Goal: Task Accomplishment & Management: Use online tool/utility

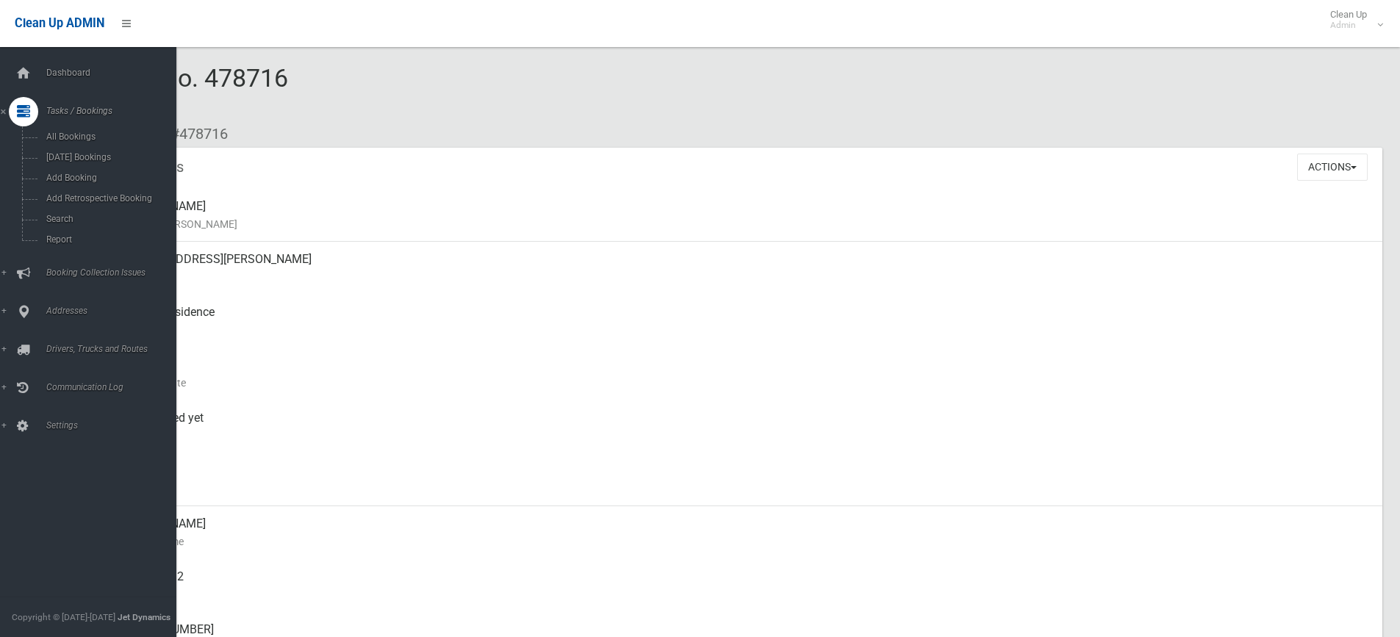
scroll to position [147, 0]
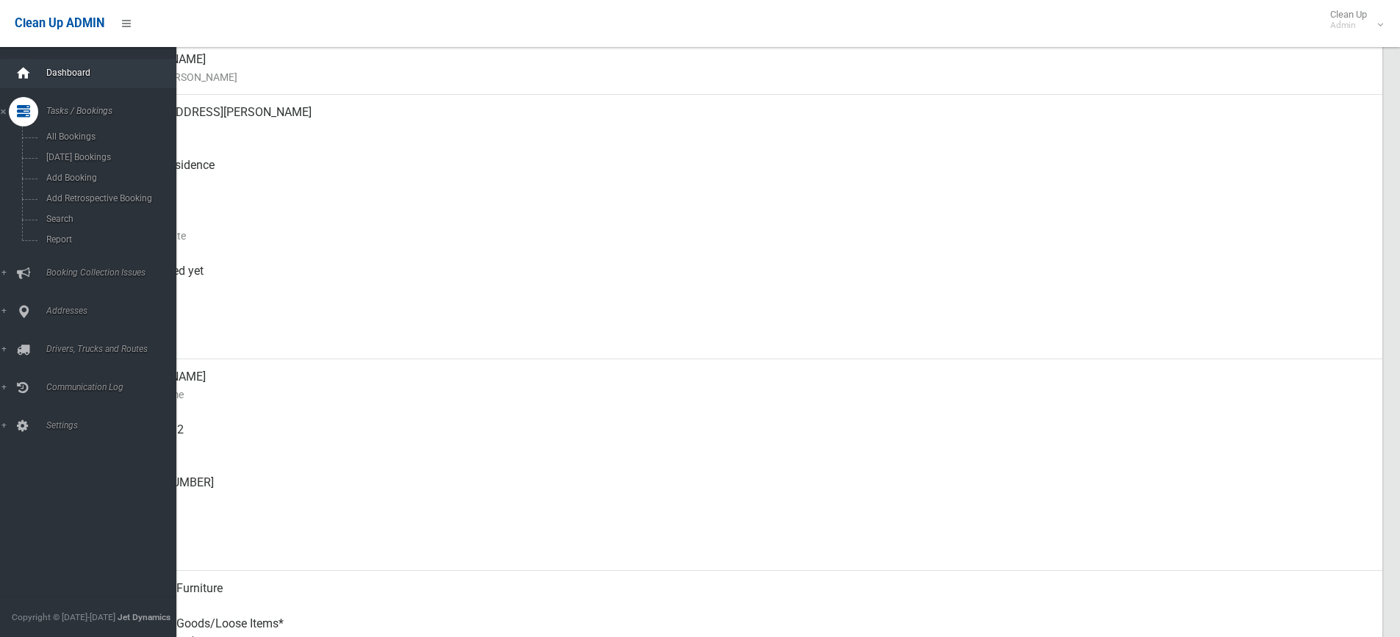
click at [31, 75] on icon at bounding box center [23, 73] width 16 height 29
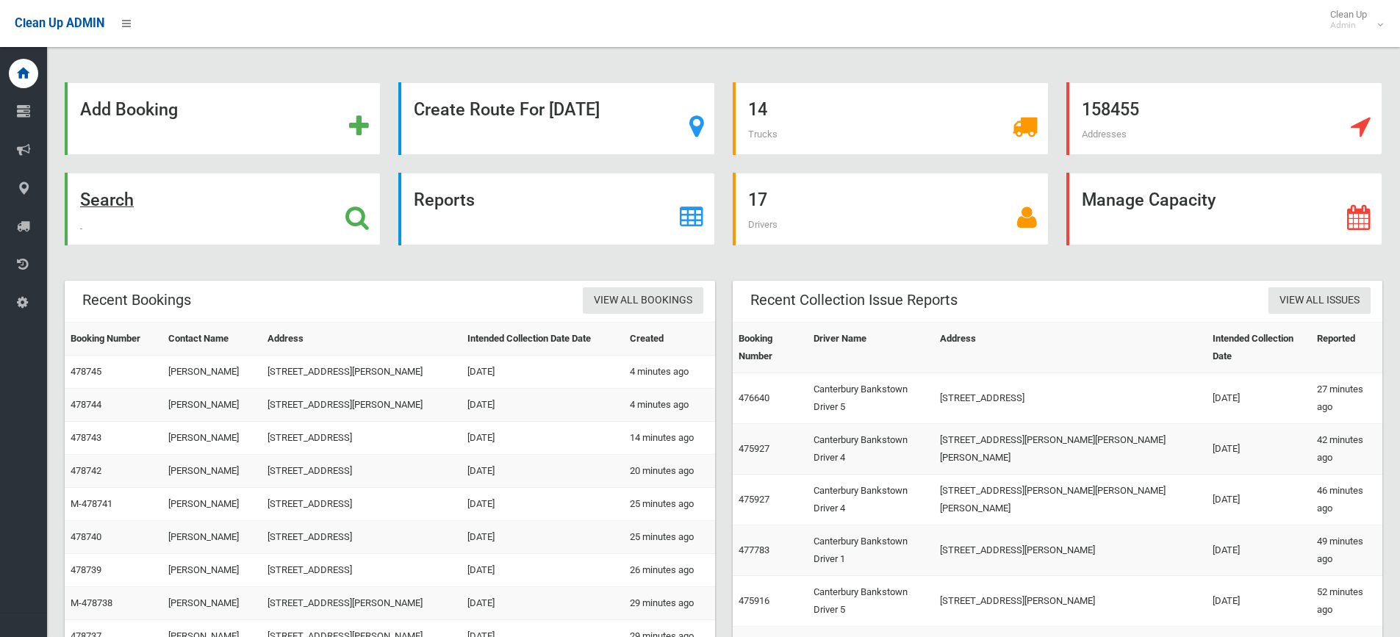
click at [265, 201] on div "Search" at bounding box center [223, 209] width 316 height 73
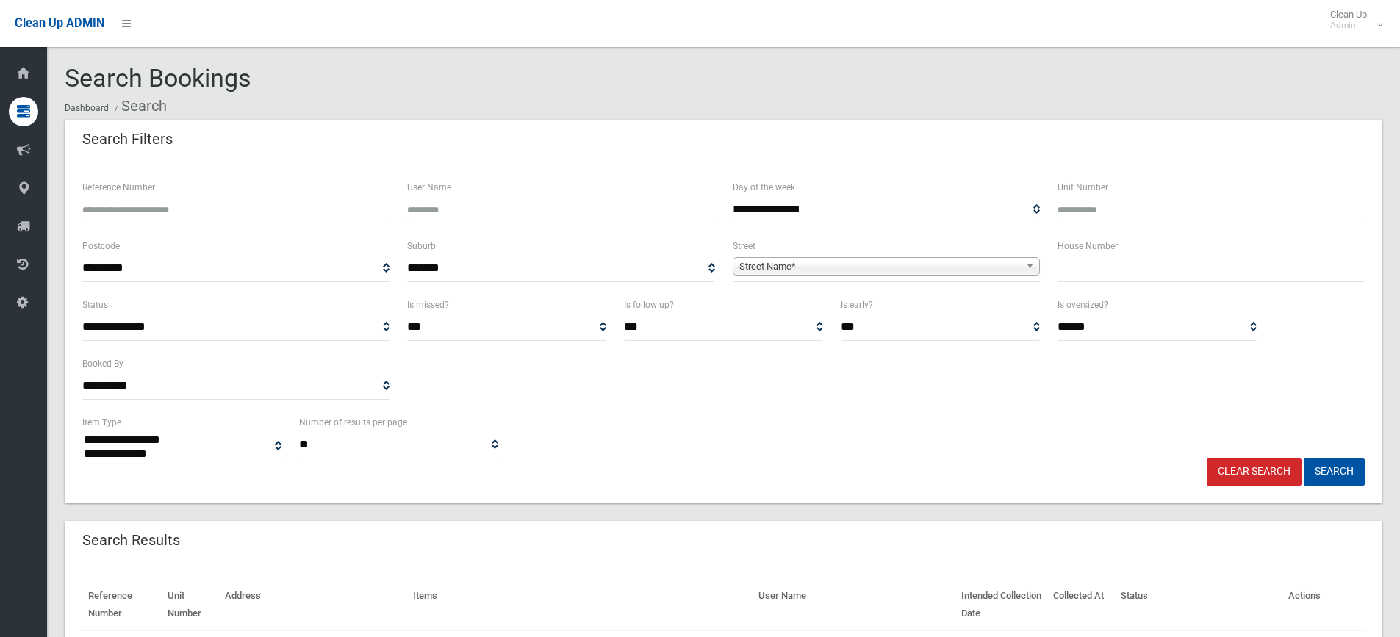
select select
click at [1131, 271] on input "text" at bounding box center [1211, 268] width 307 height 27
type input "***"
click at [966, 257] on span "**********" at bounding box center [886, 268] width 307 height 27
click at [956, 267] on span "Street Name*" at bounding box center [880, 267] width 281 height 18
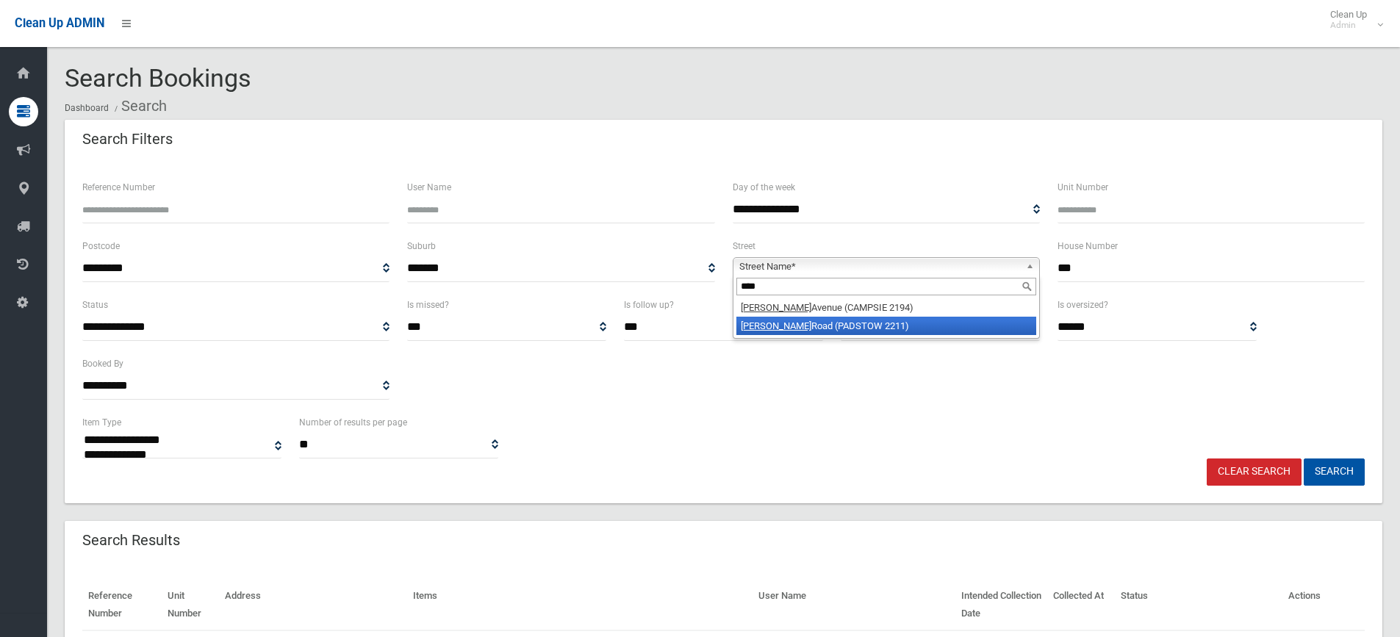
type input "****"
click at [862, 332] on li "Alma Road (PADSTOW 2211)" at bounding box center [887, 326] width 300 height 18
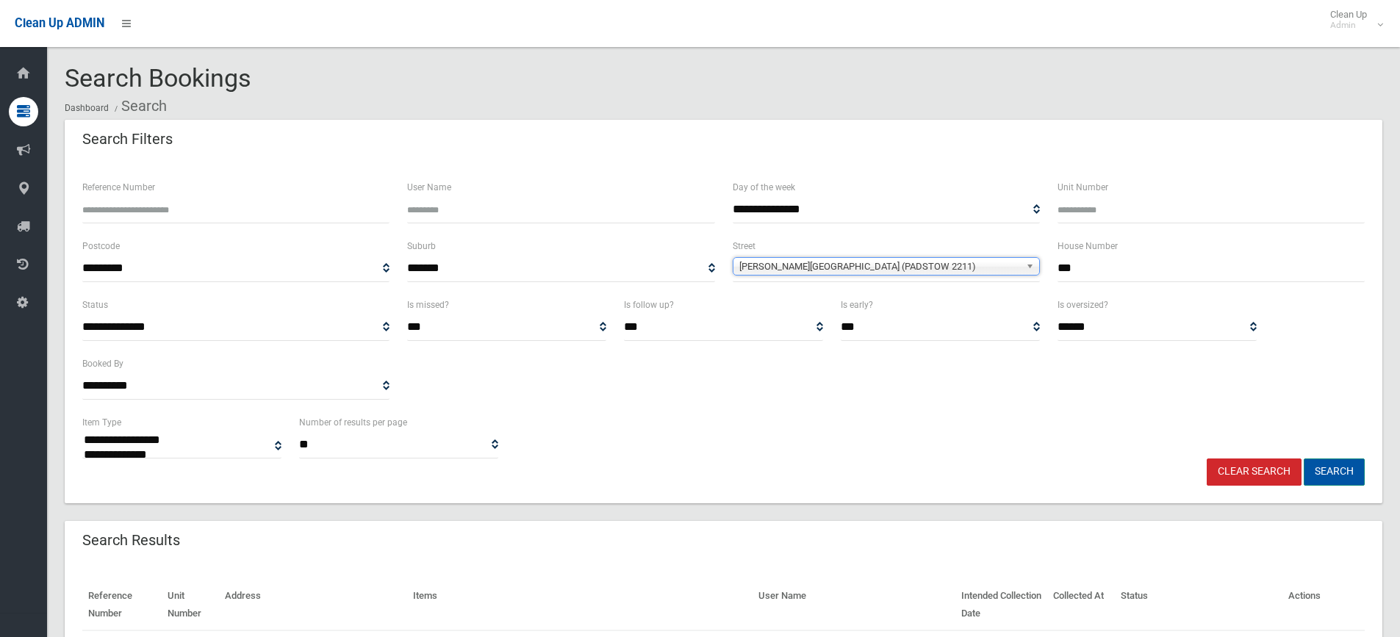
click at [1328, 471] on button "Search" at bounding box center [1334, 472] width 61 height 27
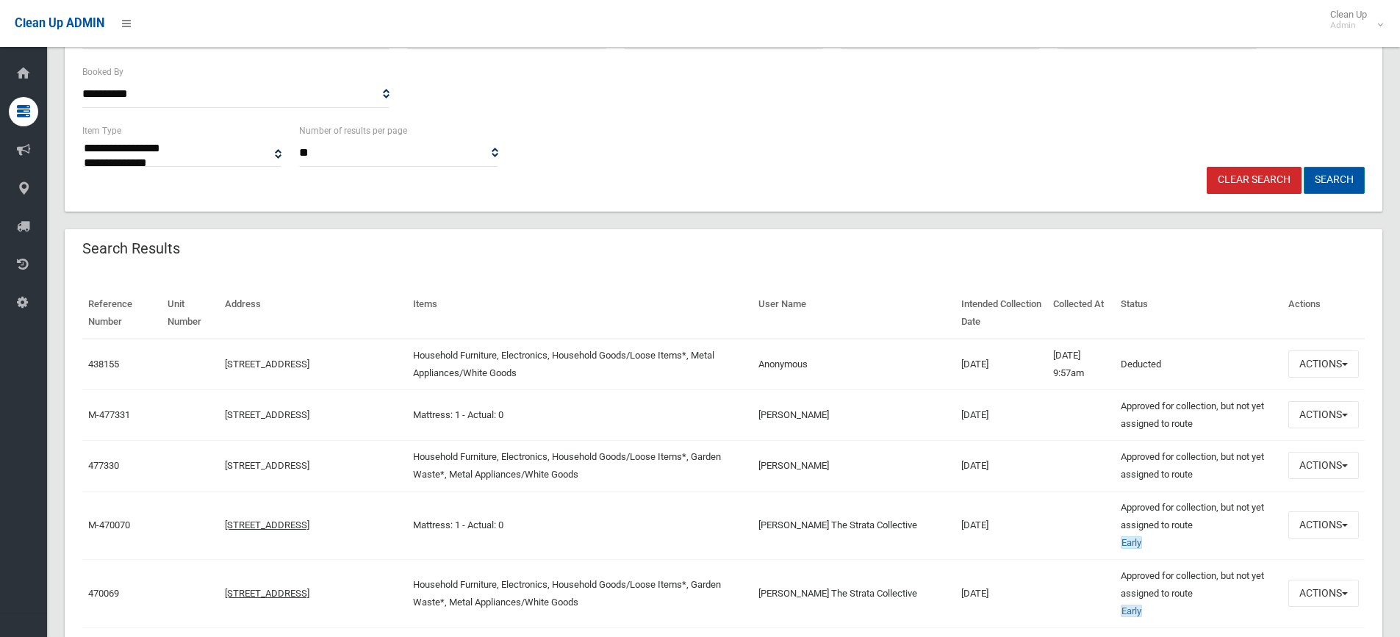
scroll to position [294, 0]
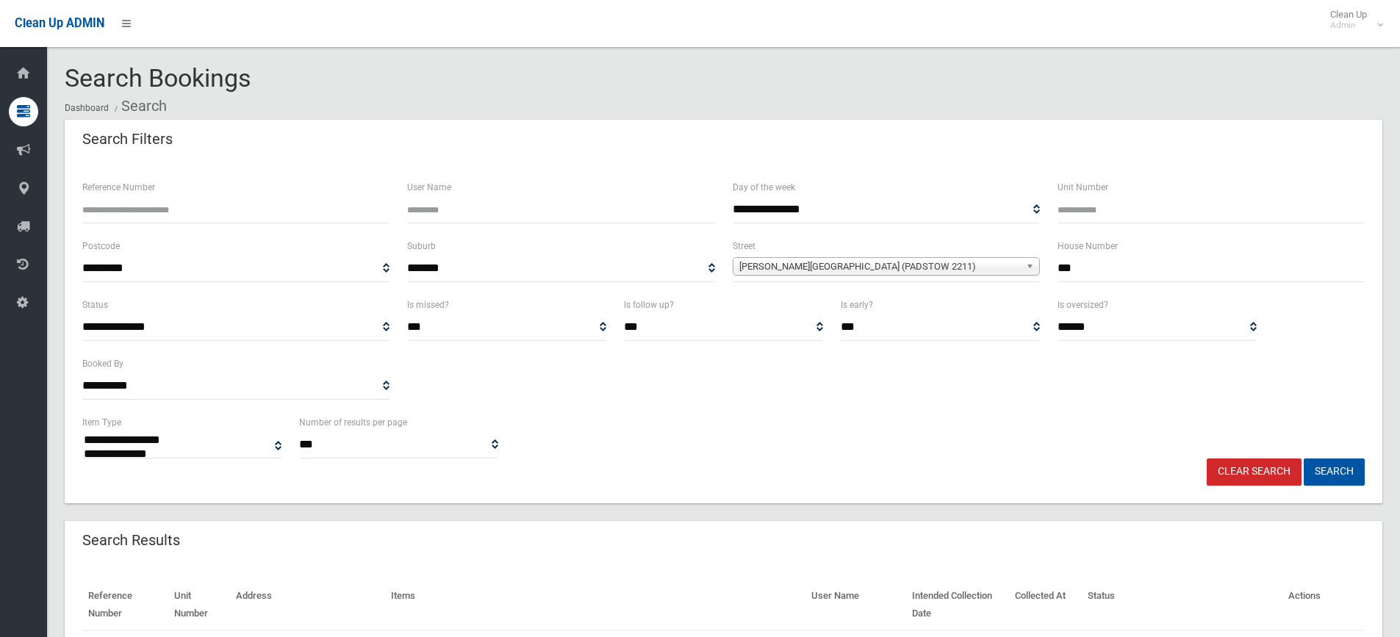
select select
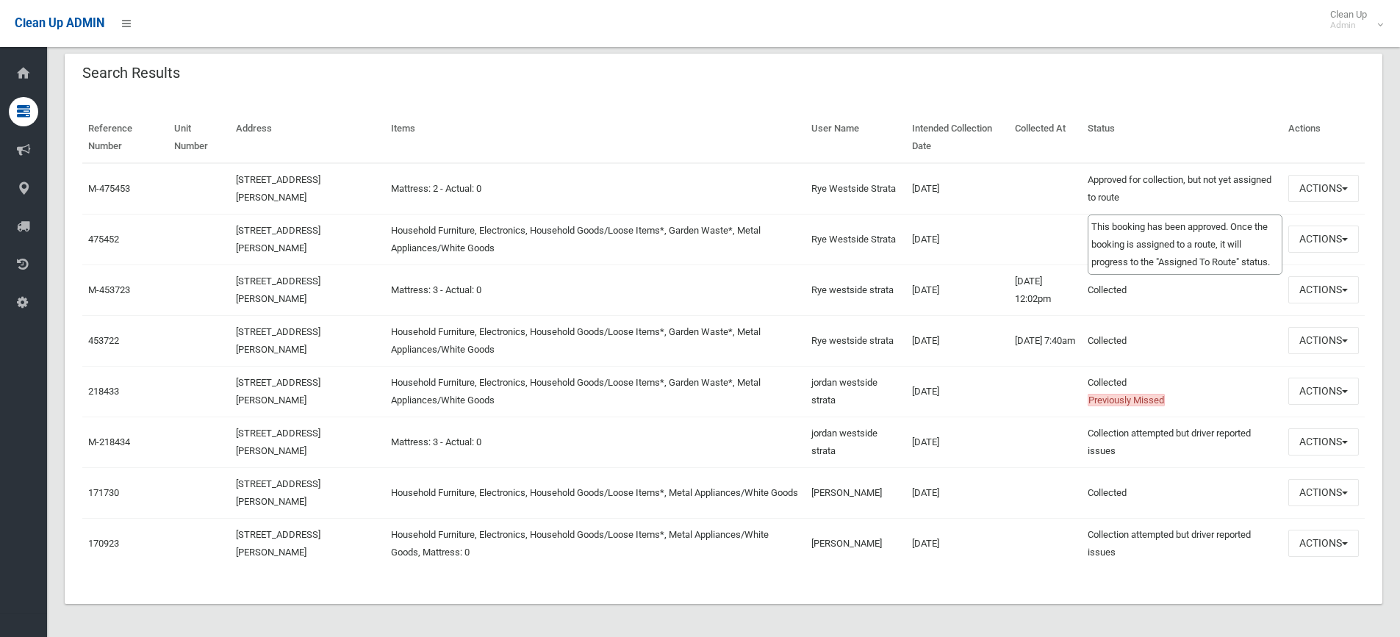
scroll to position [470, 0]
click at [116, 244] on td "475452" at bounding box center [125, 237] width 86 height 51
click at [110, 232] on link "475452" at bounding box center [103, 237] width 31 height 11
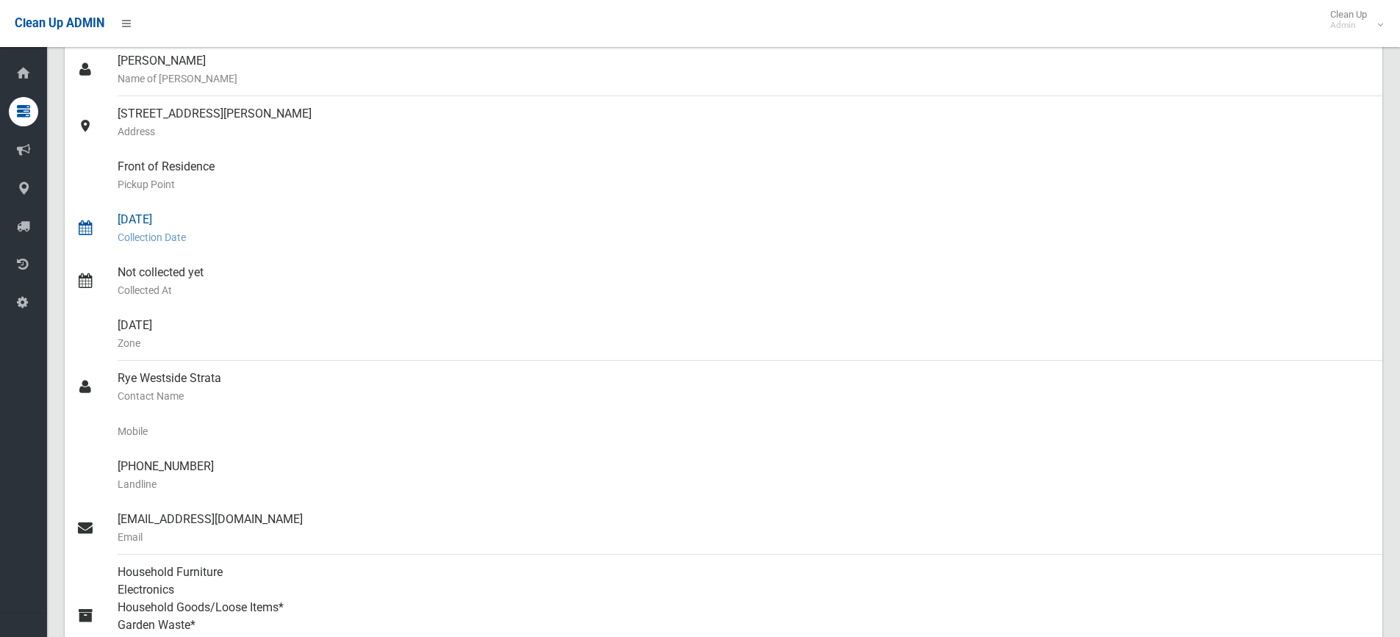
scroll to position [147, 0]
drag, startPoint x: 300, startPoint y: 112, endPoint x: 113, endPoint y: 107, distance: 186.8
click at [113, 107] on link "144 Alma Road, PADSTOW NSW 2211 Address" at bounding box center [724, 121] width 1318 height 53
drag, startPoint x: 160, startPoint y: 122, endPoint x: 118, endPoint y: 100, distance: 48.0
click at [118, 100] on div "144 Alma Road, PADSTOW NSW 2211 Address" at bounding box center [744, 121] width 1253 height 53
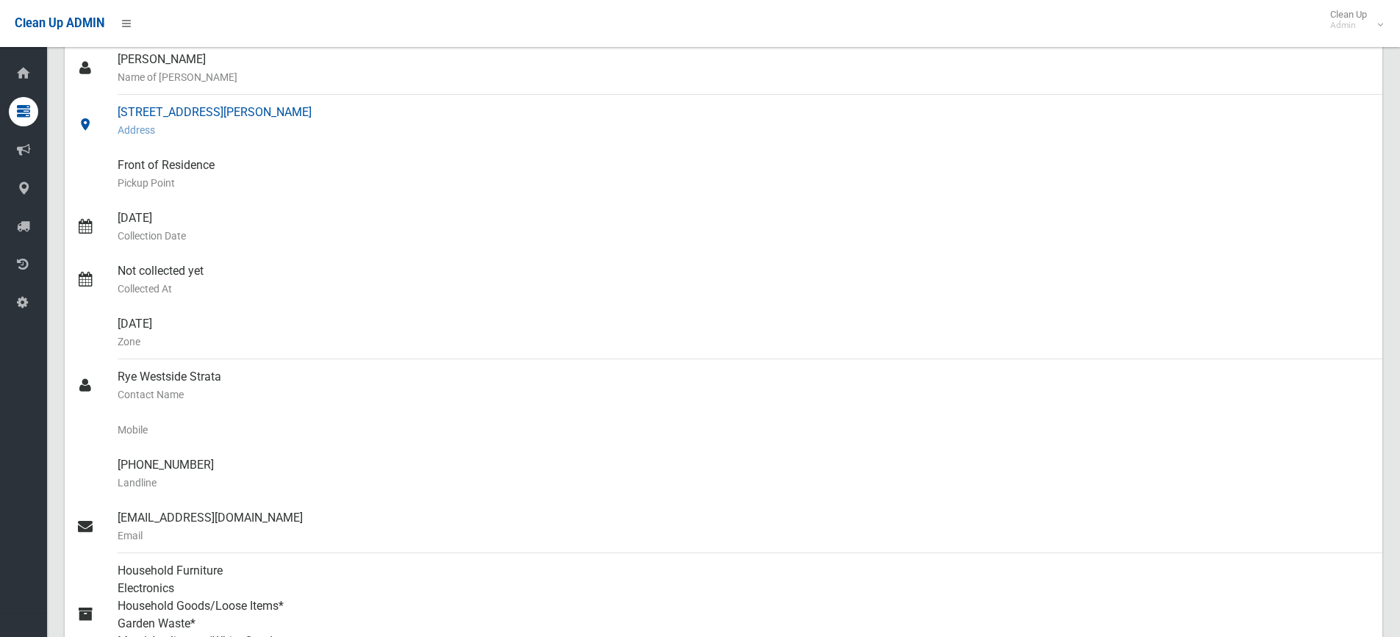
copy div "144 Alma Road, PADSTOW NSW 2211"
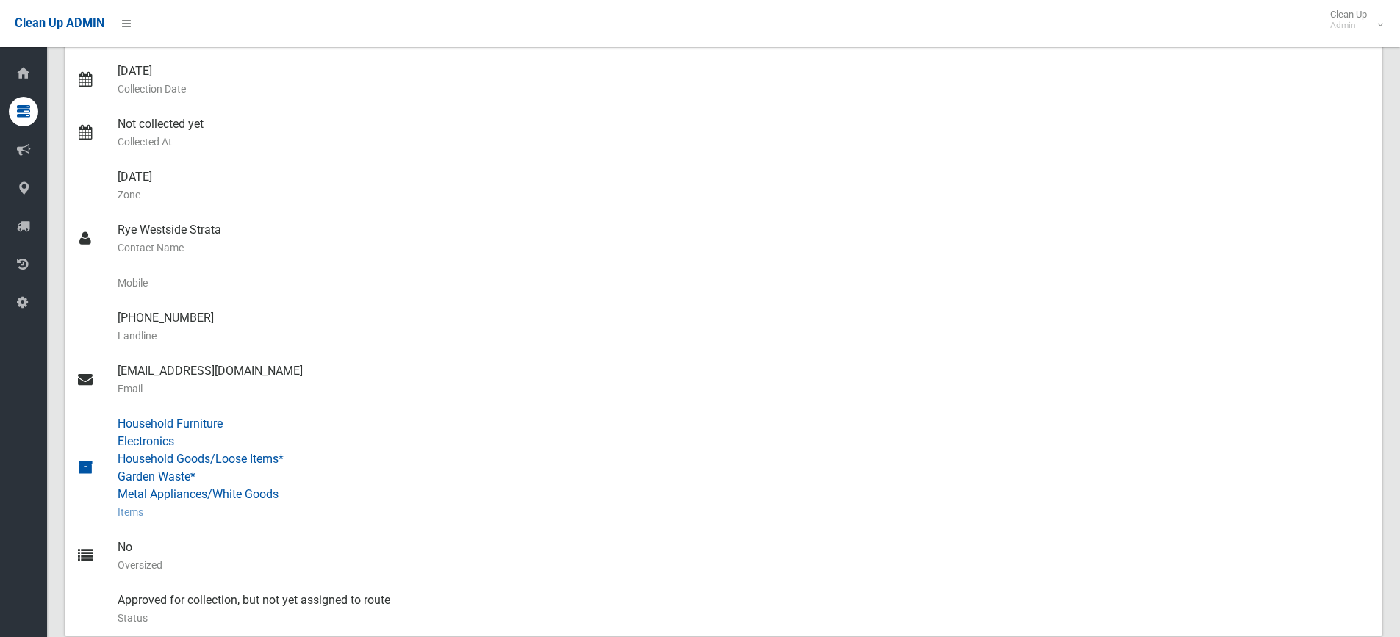
scroll to position [0, 0]
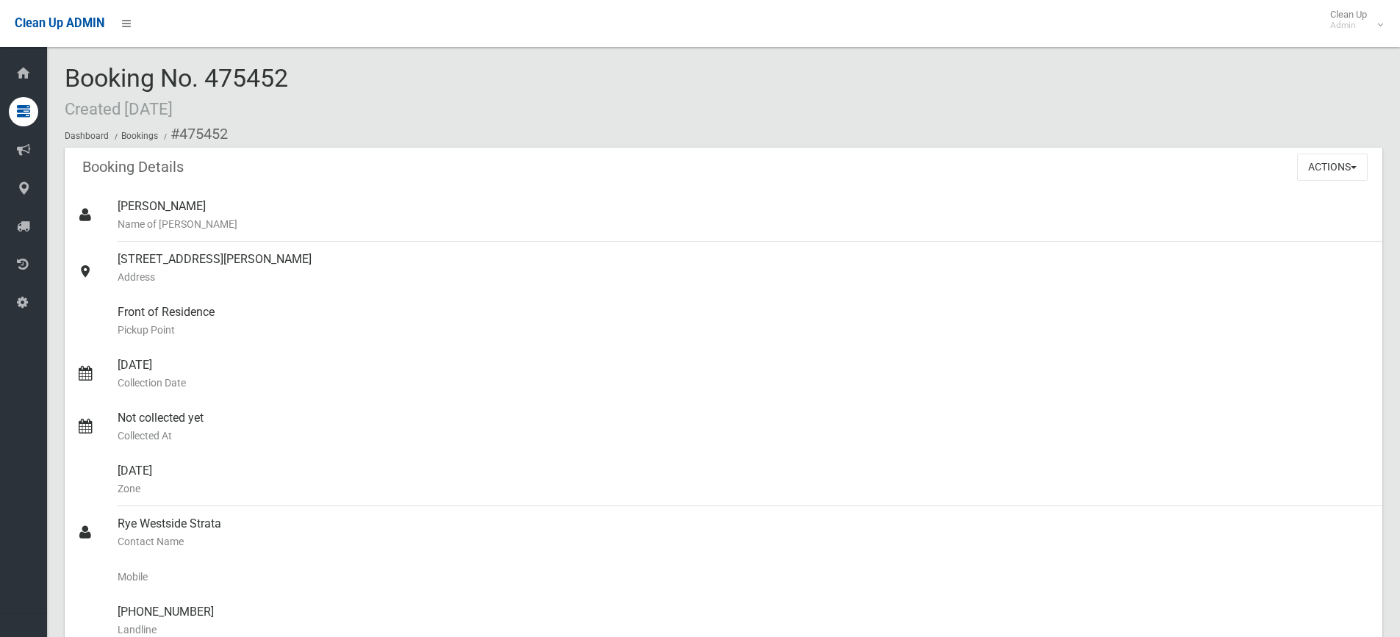
click at [159, 70] on span "Booking No. 475452 Created 24/07/2025" at bounding box center [176, 91] width 223 height 57
click at [226, 68] on span "Booking No. 475452 Created 24/07/2025" at bounding box center [176, 91] width 223 height 57
copy span "475452"
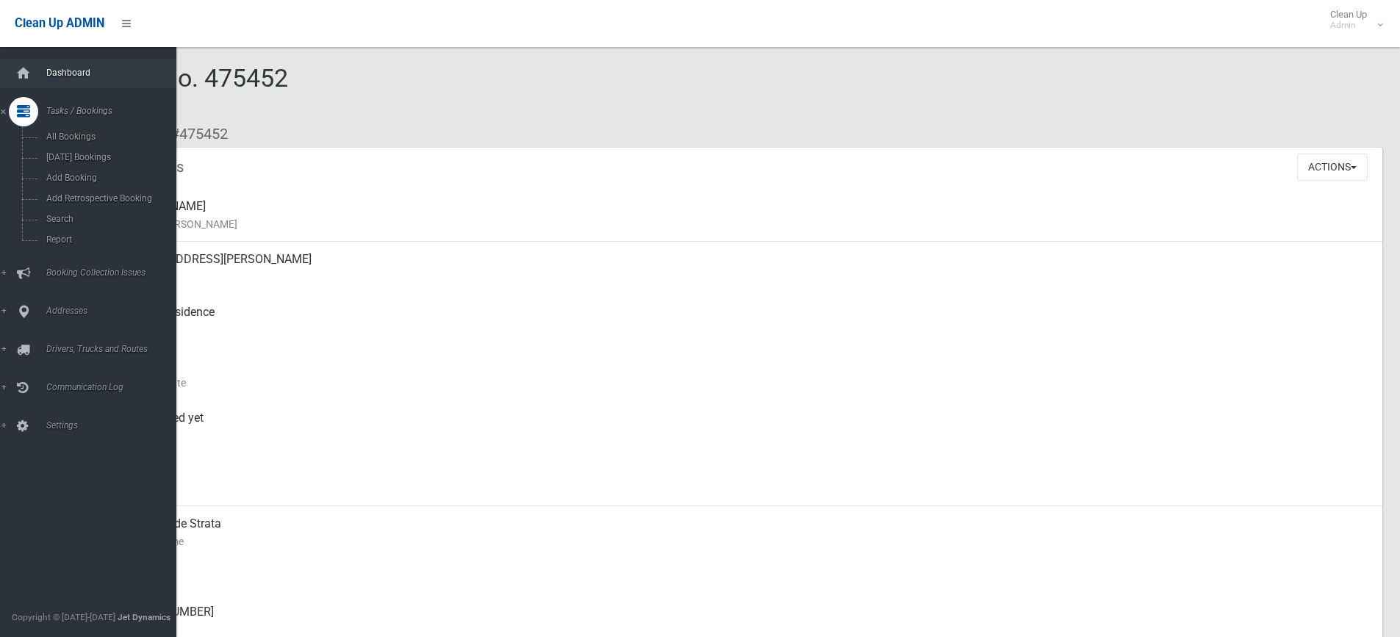
click at [52, 70] on span "Dashboard" at bounding box center [115, 73] width 146 height 10
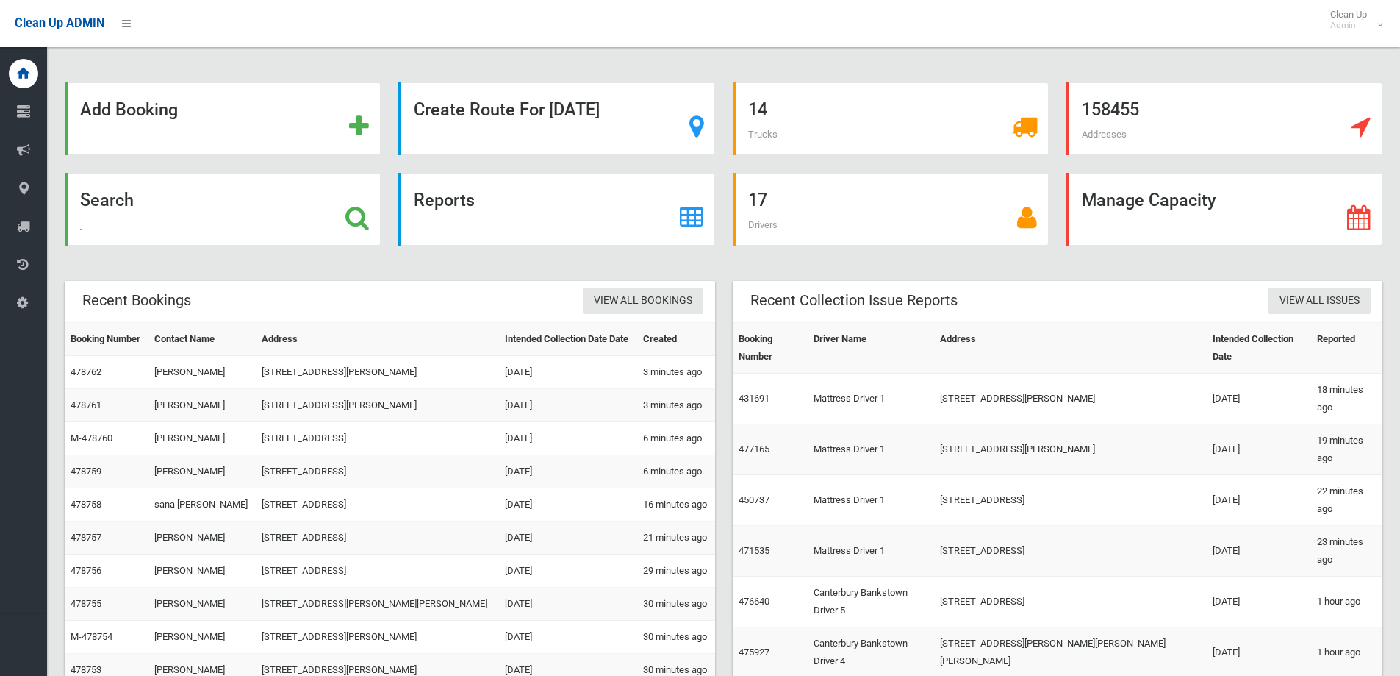
click at [215, 193] on div "Search" at bounding box center [223, 209] width 316 height 73
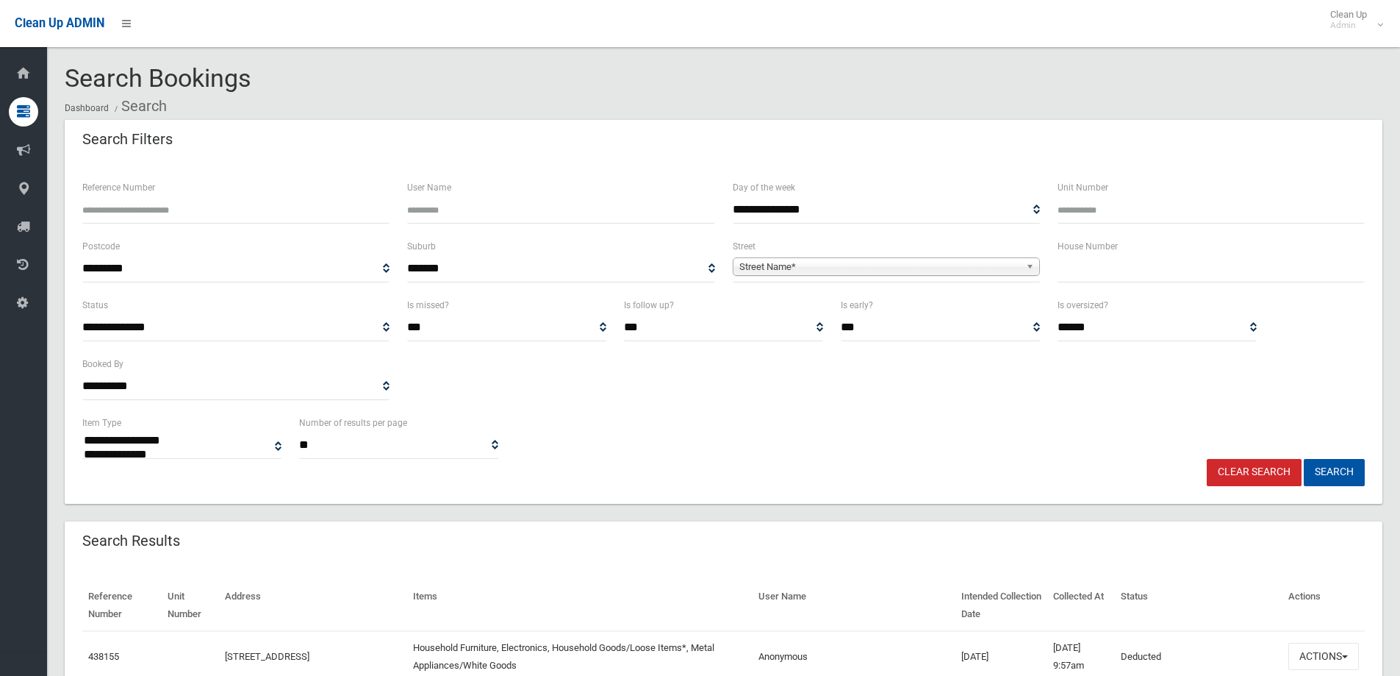
select select
click at [1123, 271] on input "text" at bounding box center [1211, 268] width 307 height 27
type input "**"
drag, startPoint x: 895, startPoint y: 288, endPoint x: 898, endPoint y: 279, distance: 9.8
click at [896, 283] on div "**********" at bounding box center [886, 266] width 325 height 59
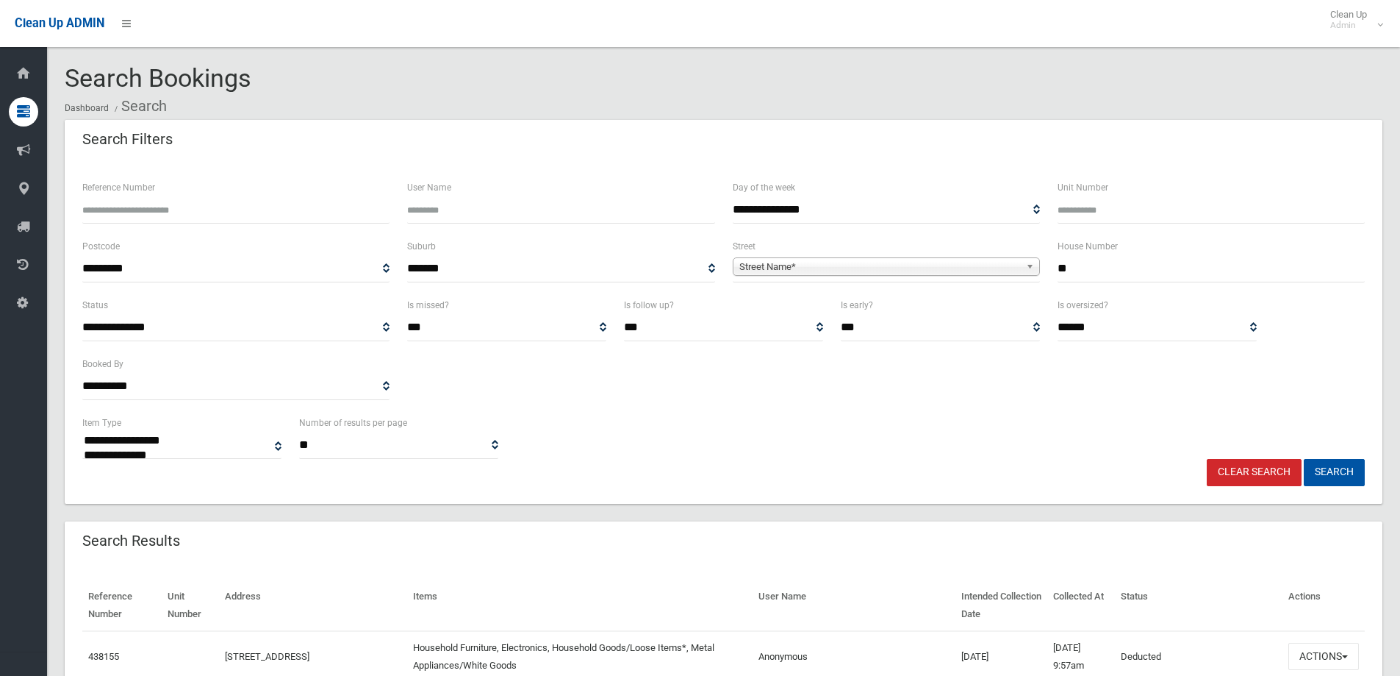
click at [901, 272] on span "Street Name*" at bounding box center [880, 267] width 281 height 18
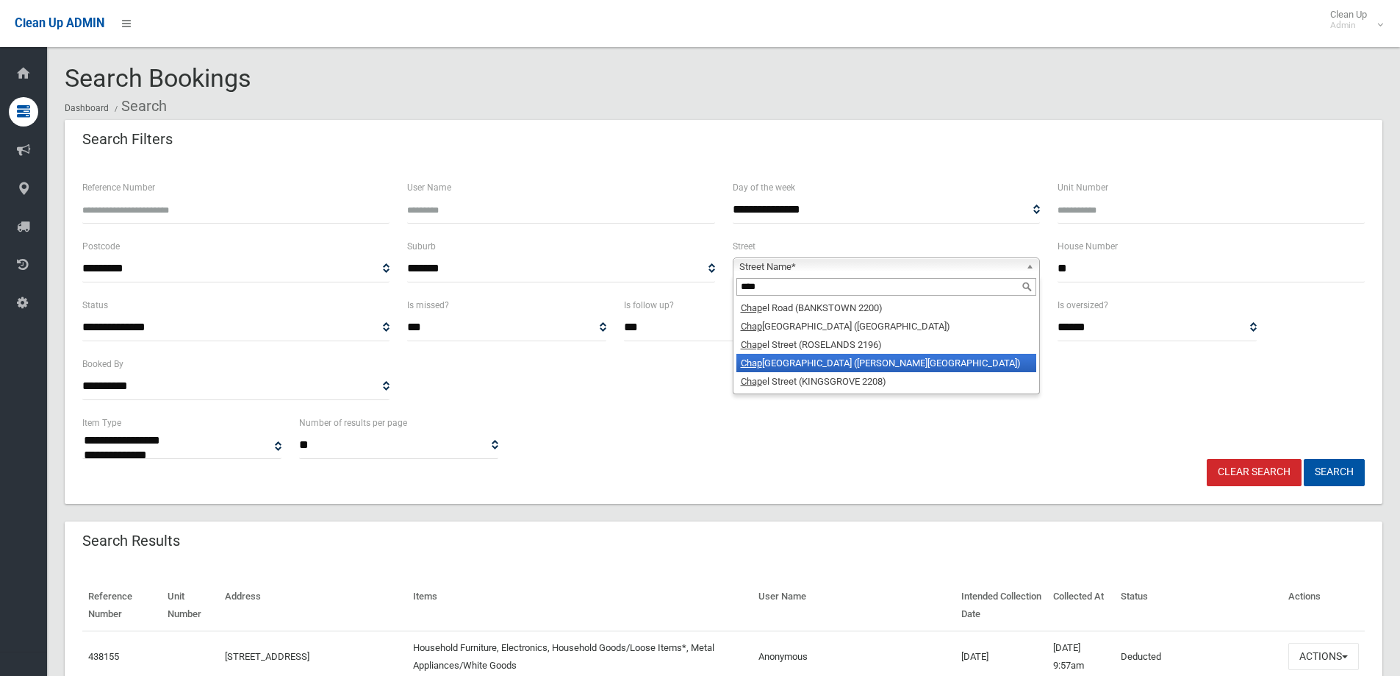
type input "****"
click at [847, 367] on li "[GEOGRAPHIC_DATA] ([PERSON_NAME][GEOGRAPHIC_DATA])" at bounding box center [887, 363] width 300 height 18
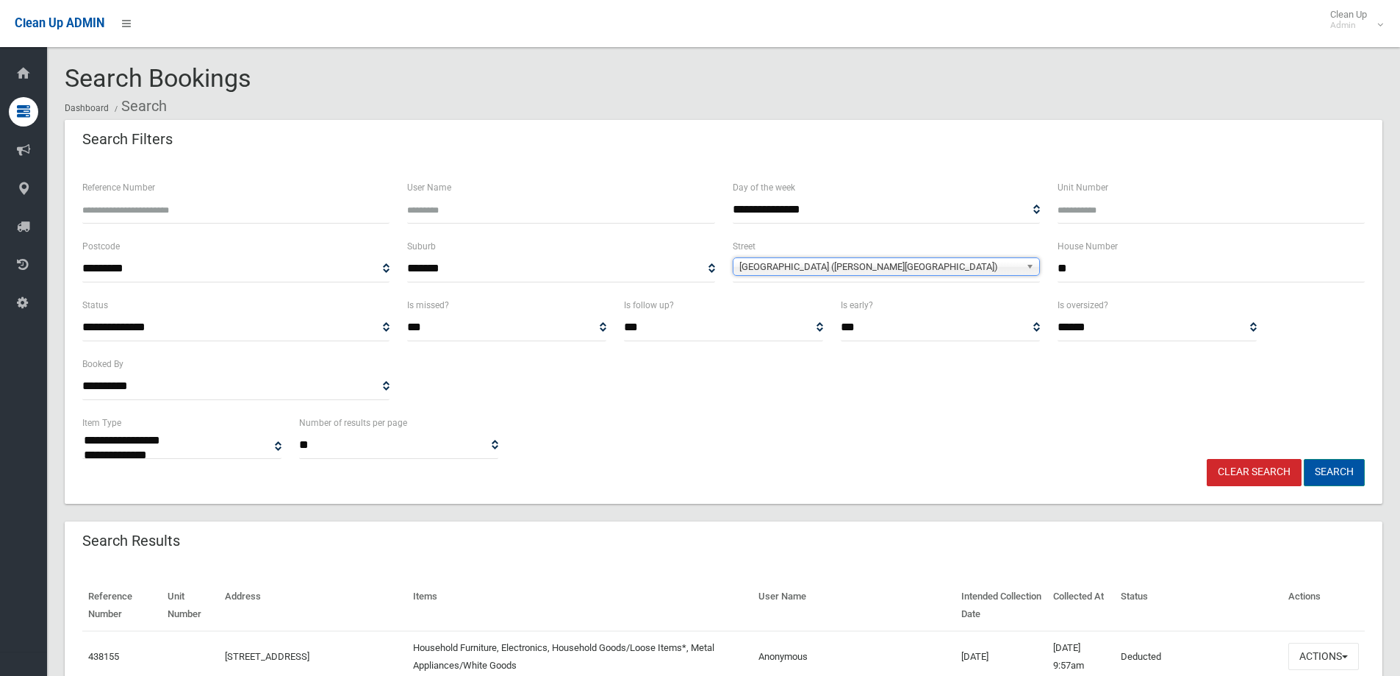
click at [1343, 468] on button "Search" at bounding box center [1334, 472] width 61 height 27
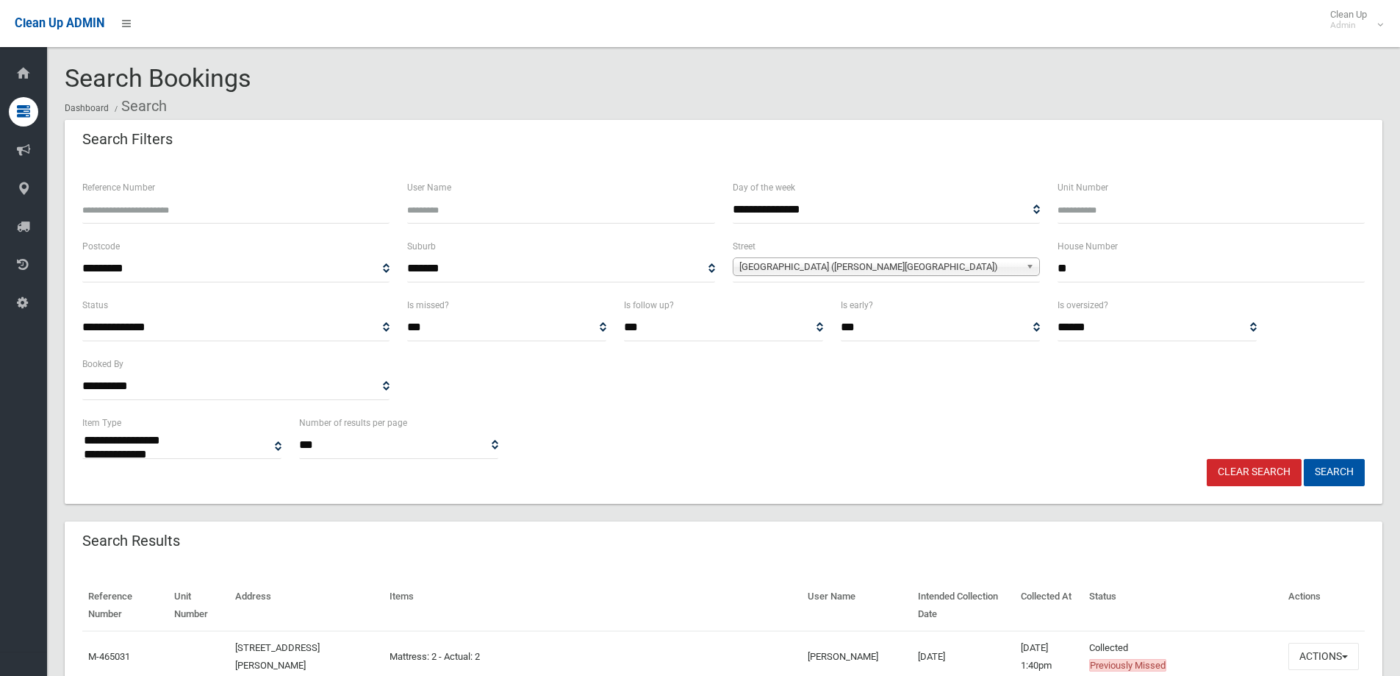
select select
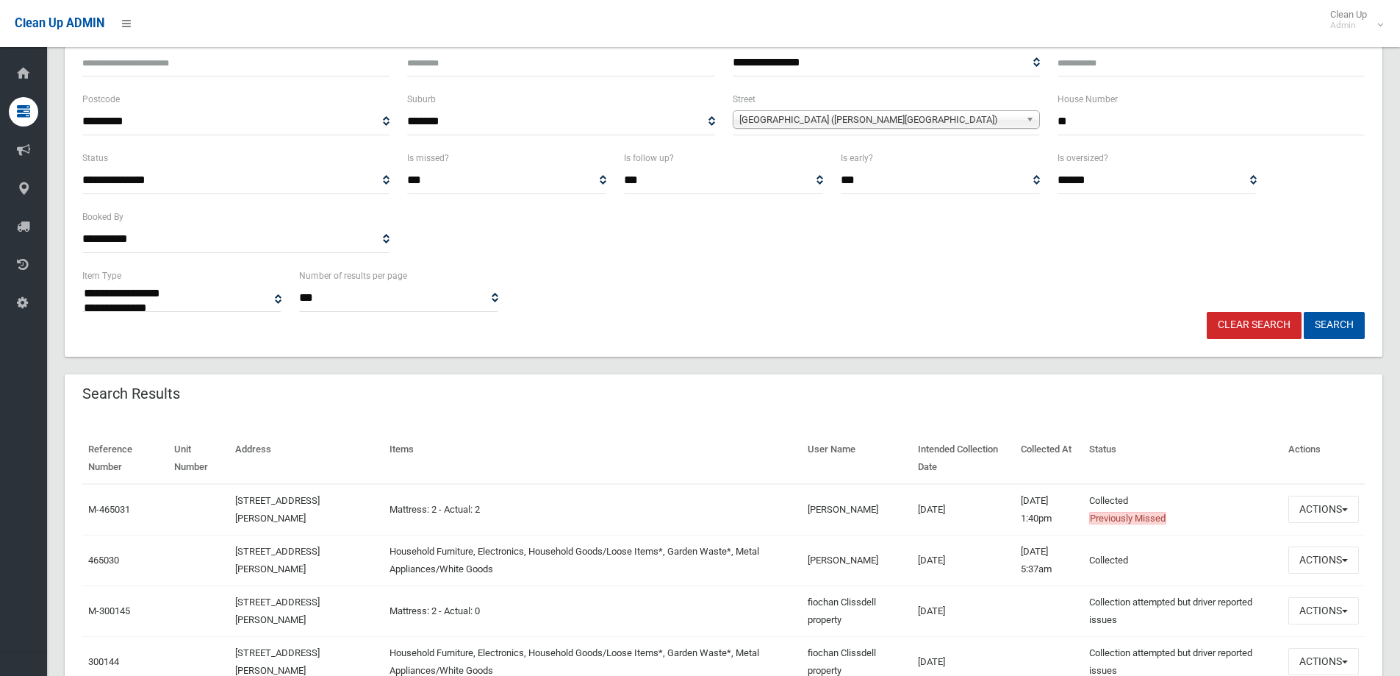
scroll to position [147, 0]
click at [1297, 570] on button "Actions" at bounding box center [1324, 559] width 71 height 27
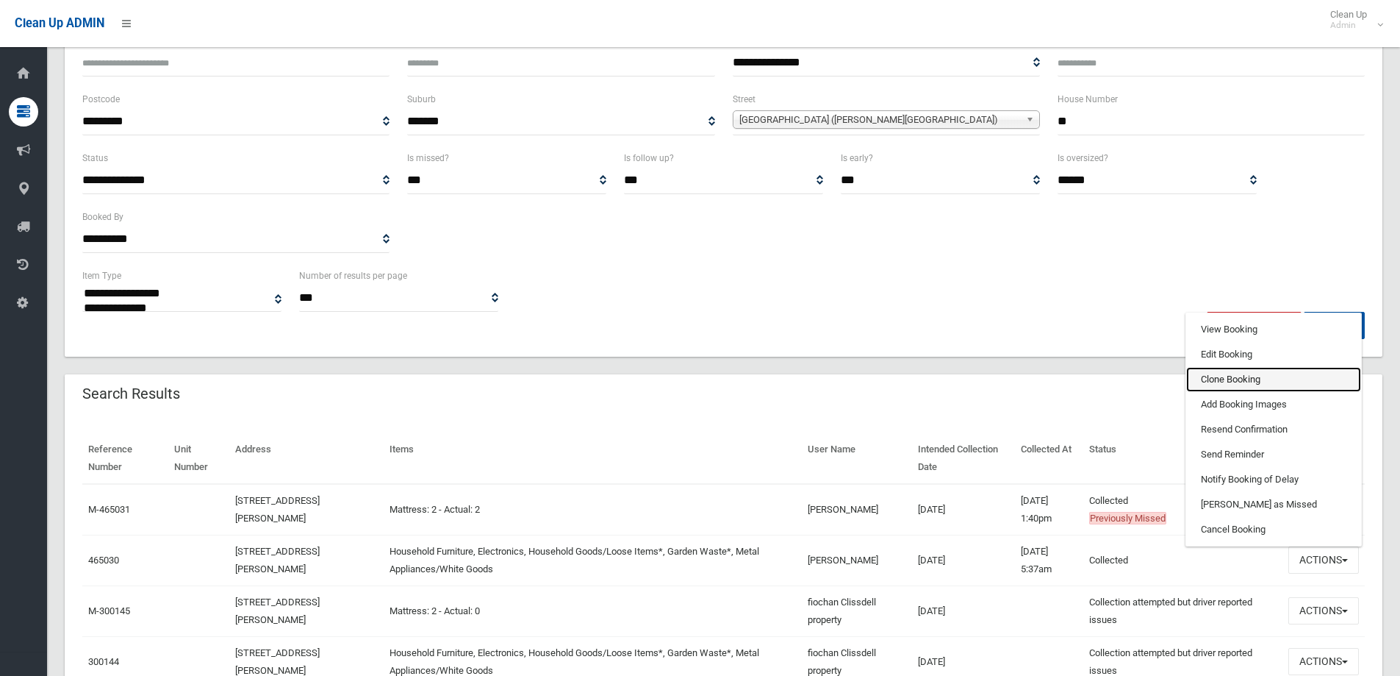
click at [1236, 377] on link "Clone Booking" at bounding box center [1273, 379] width 175 height 25
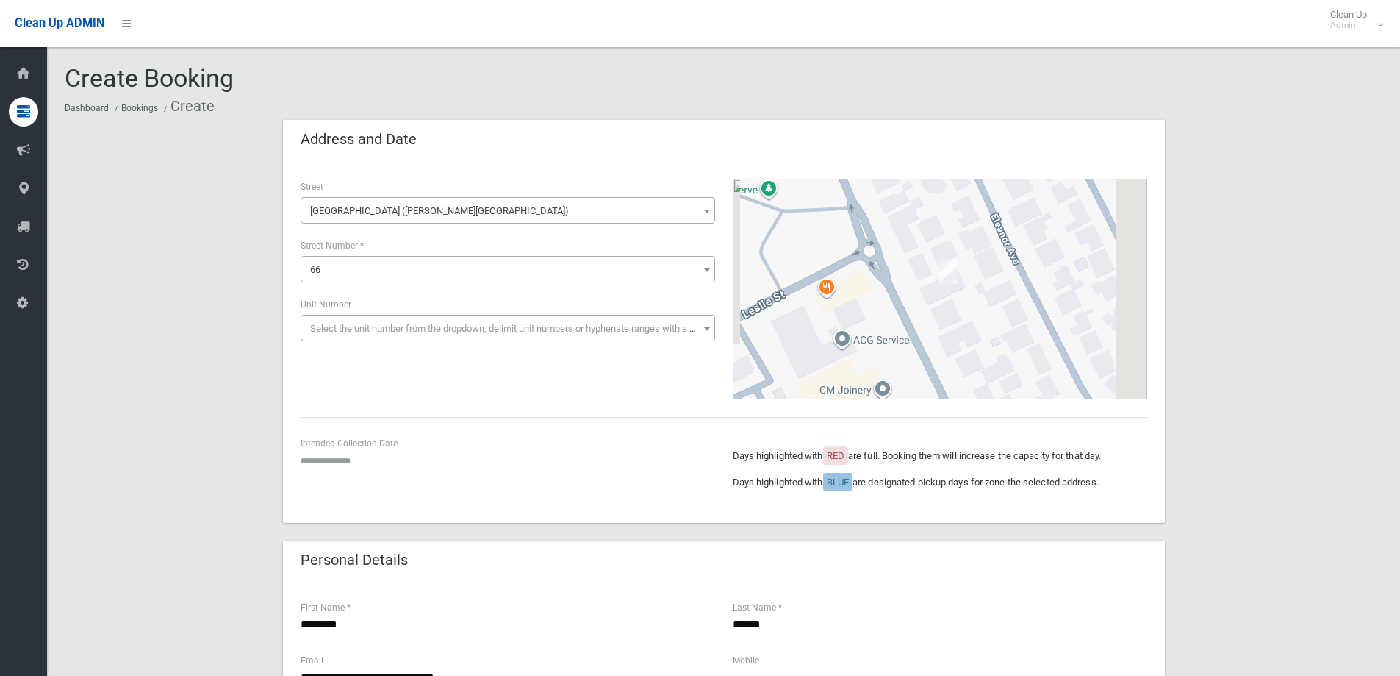
click at [307, 487] on div "Intended Collection Date" at bounding box center [508, 461] width 432 height 53
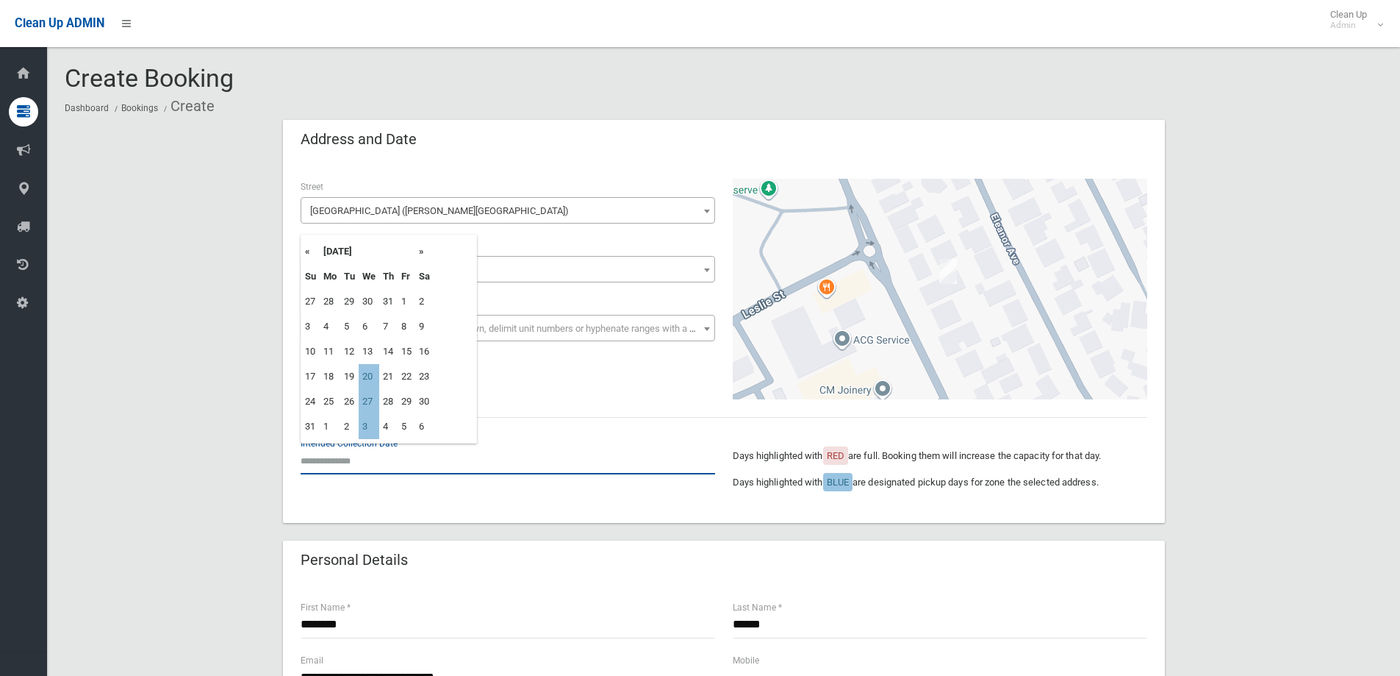
click at [323, 470] on input "text" at bounding box center [508, 460] width 415 height 27
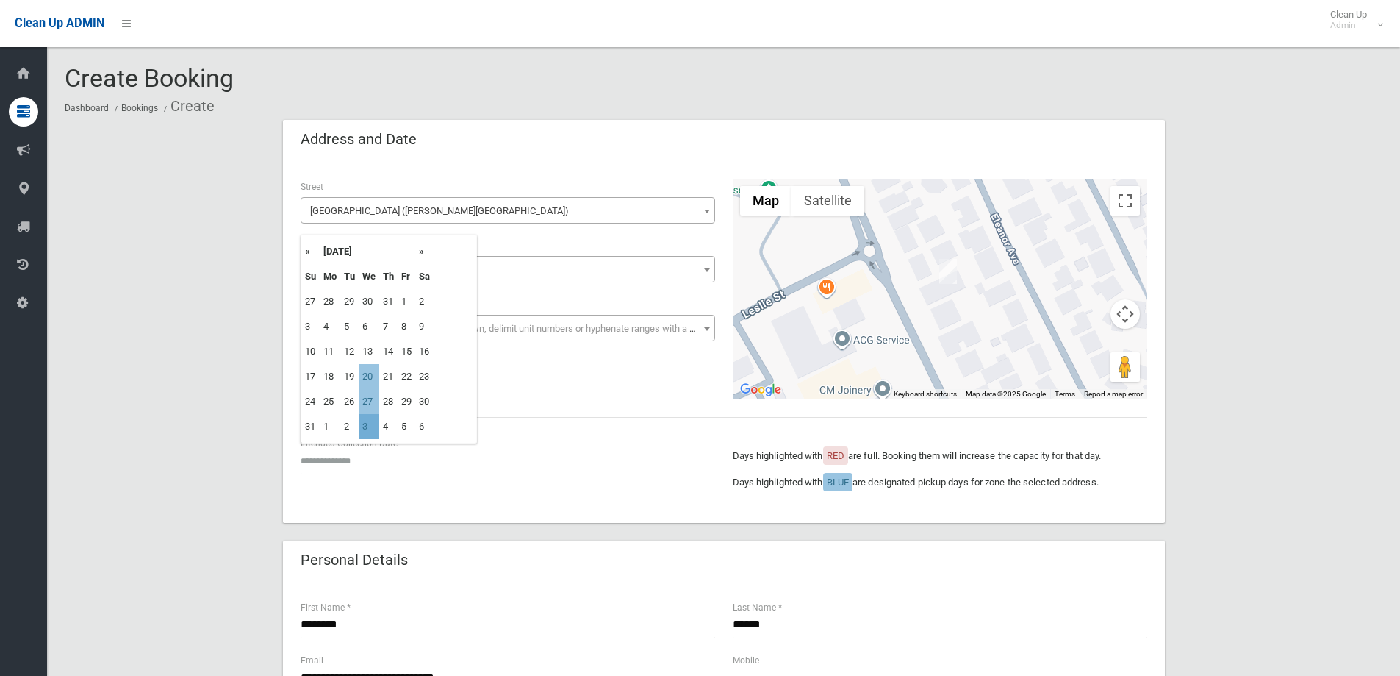
click at [369, 426] on td "3" at bounding box center [369, 426] width 21 height 25
type input "**********"
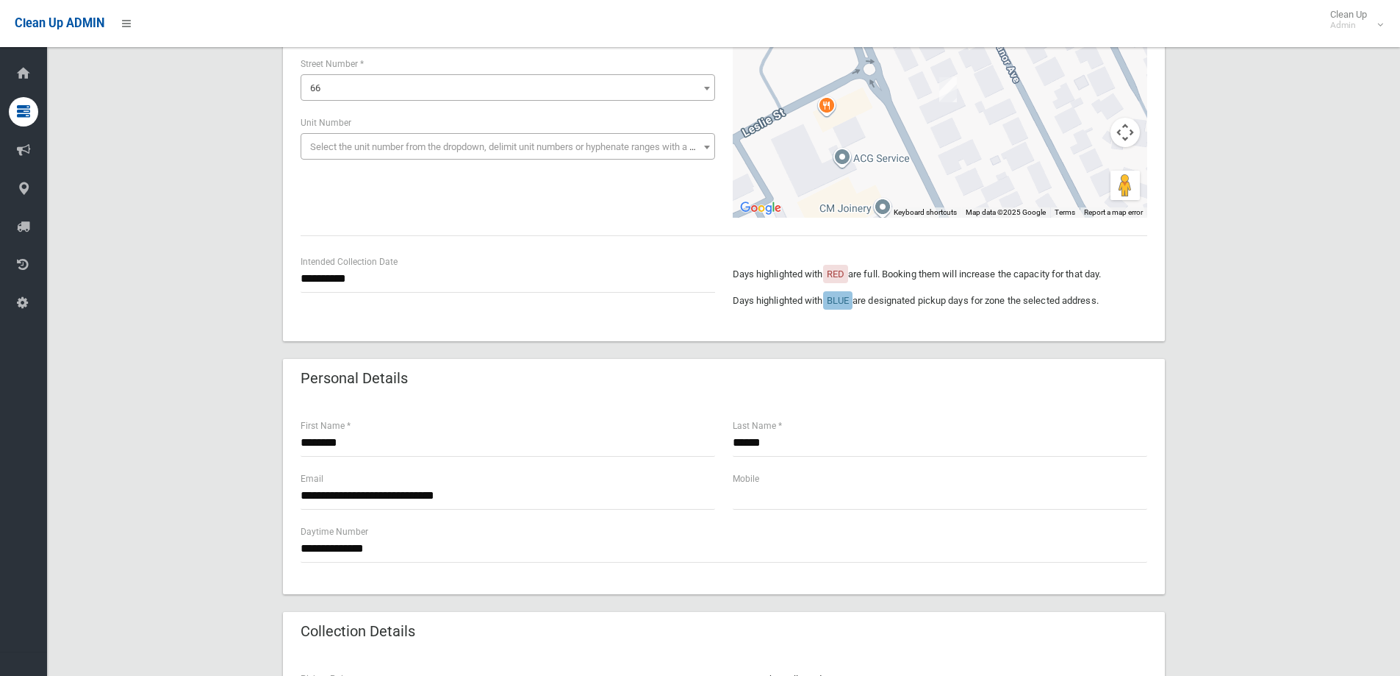
scroll to position [221, 0]
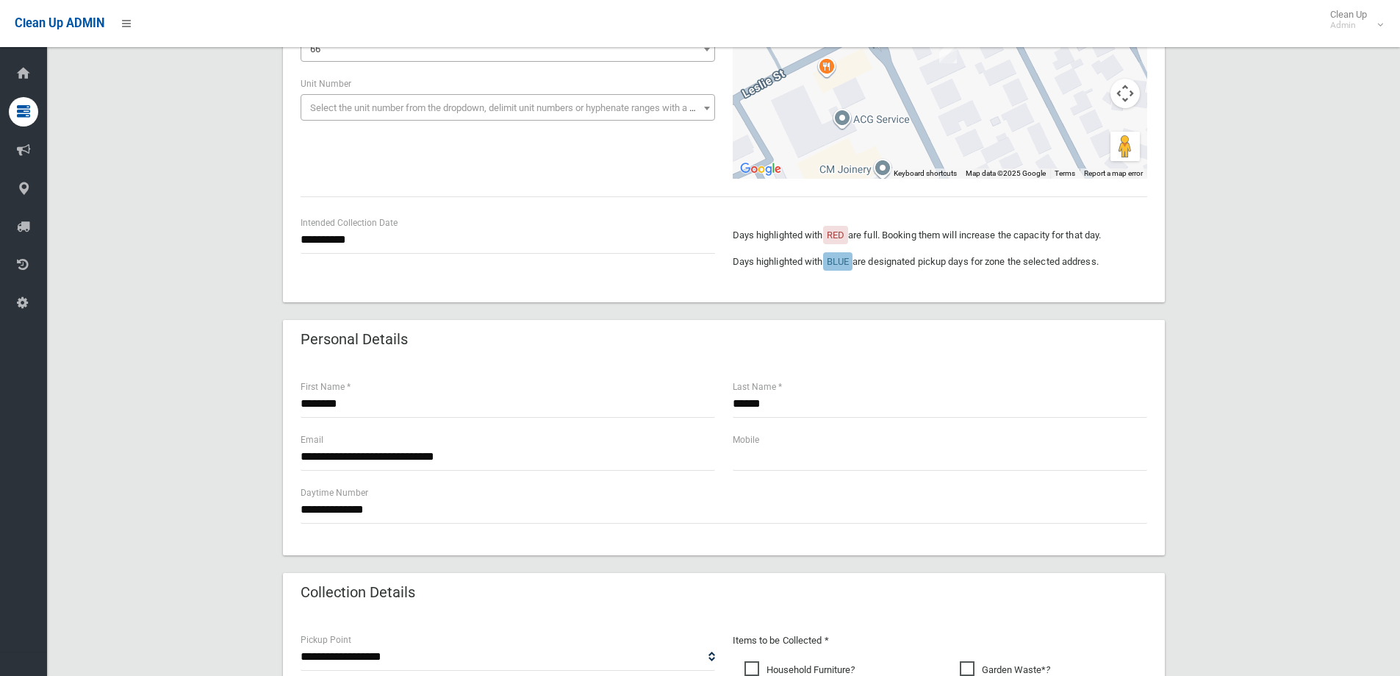
click at [1199, 379] on div "**********" at bounding box center [724, 540] width 1318 height 1282
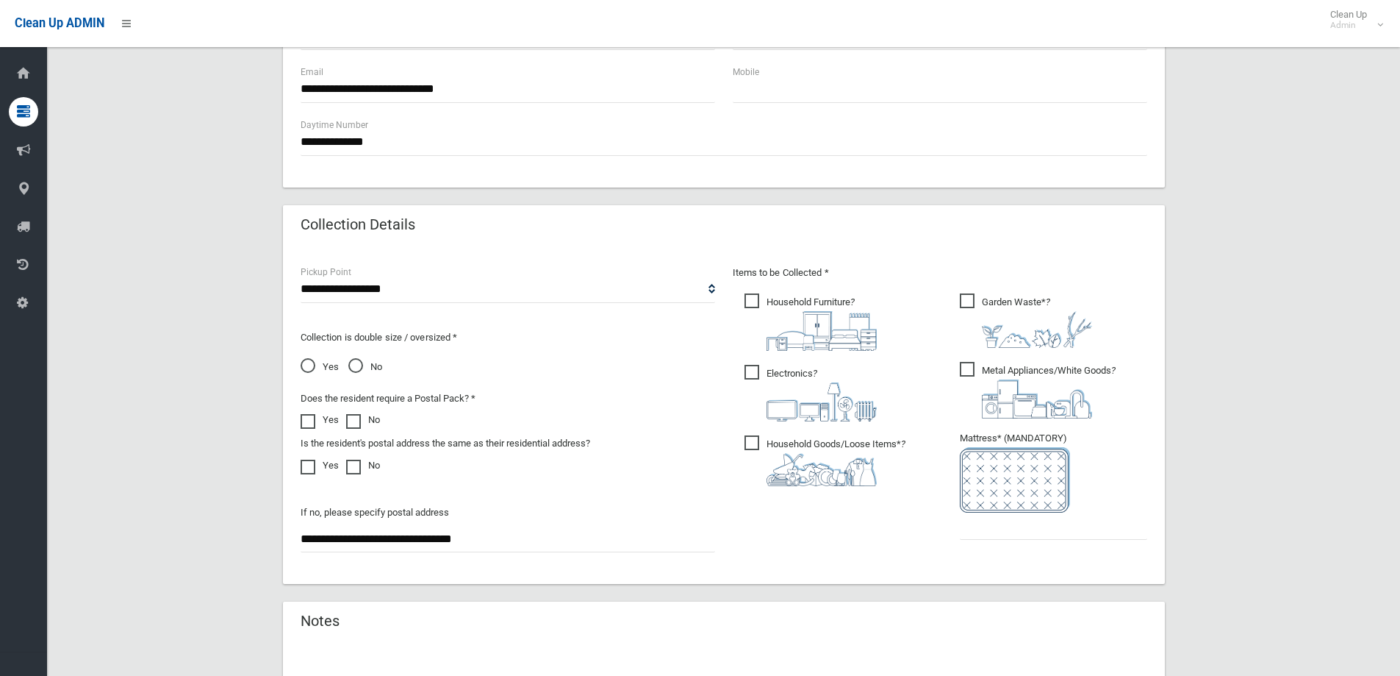
click at [960, 526] on ul "Garden Waste* ?" at bounding box center [1047, 420] width 199 height 260
click at [962, 526] on input "text" at bounding box center [1053, 525] width 187 height 27
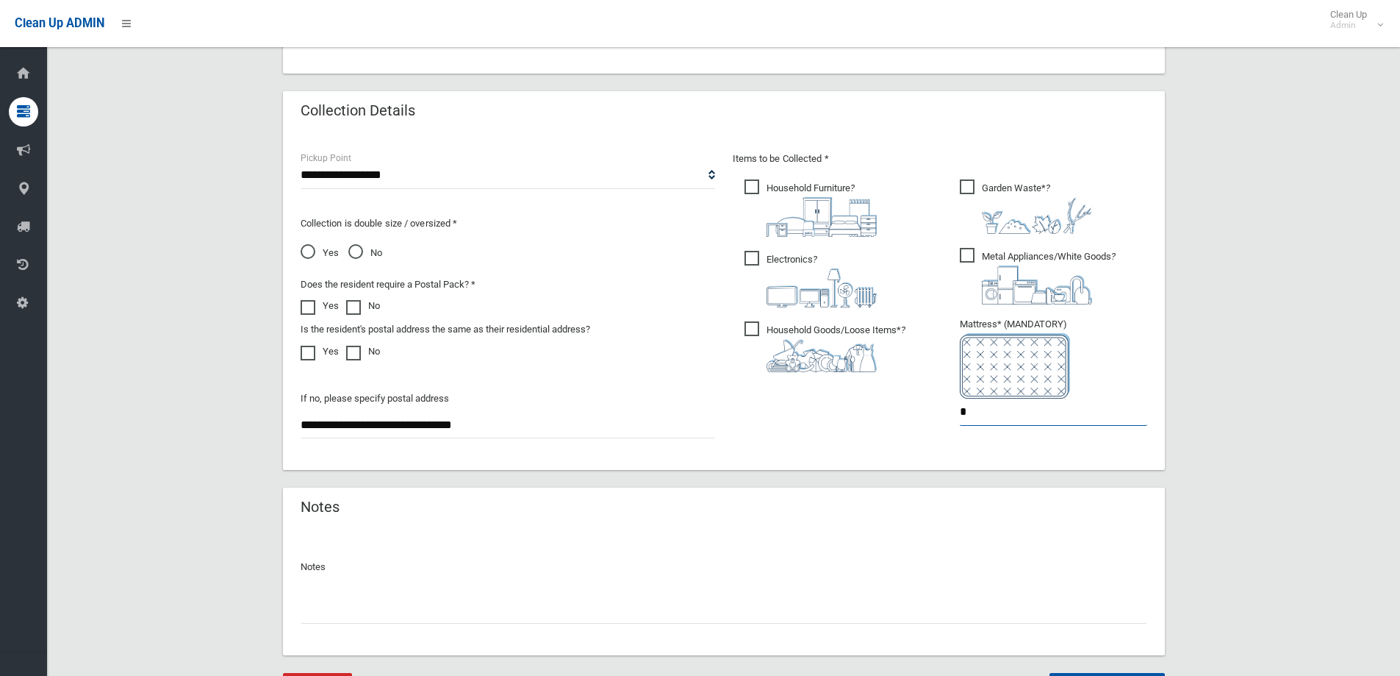
scroll to position [779, 0]
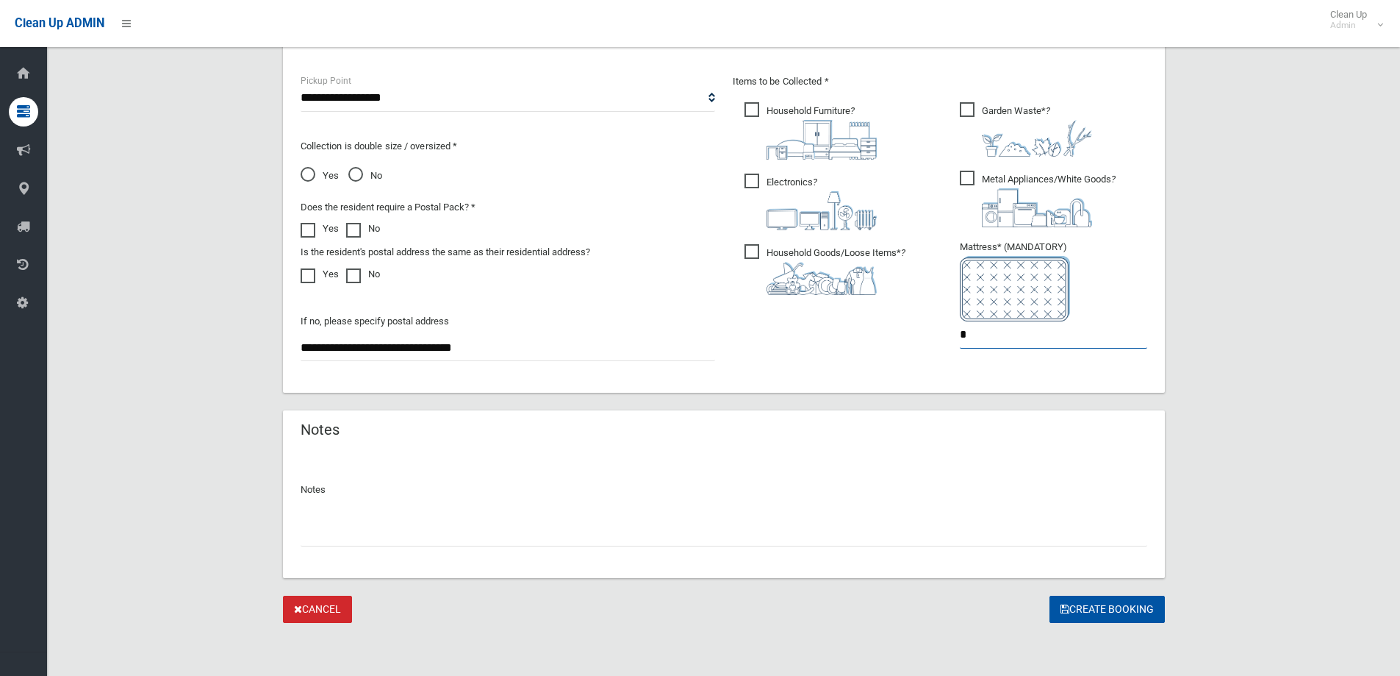
type input "*"
click at [1131, 613] on button "Create Booking" at bounding box center [1107, 608] width 115 height 27
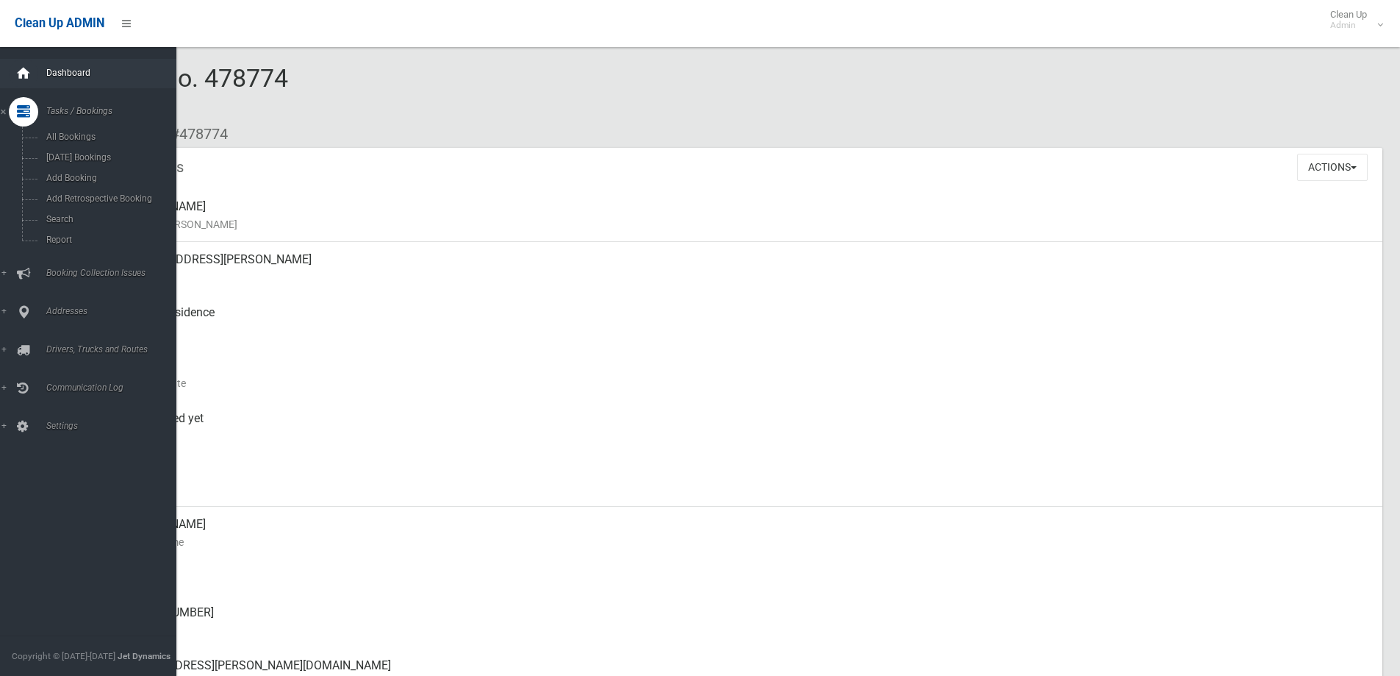
click at [35, 79] on div at bounding box center [23, 73] width 29 height 29
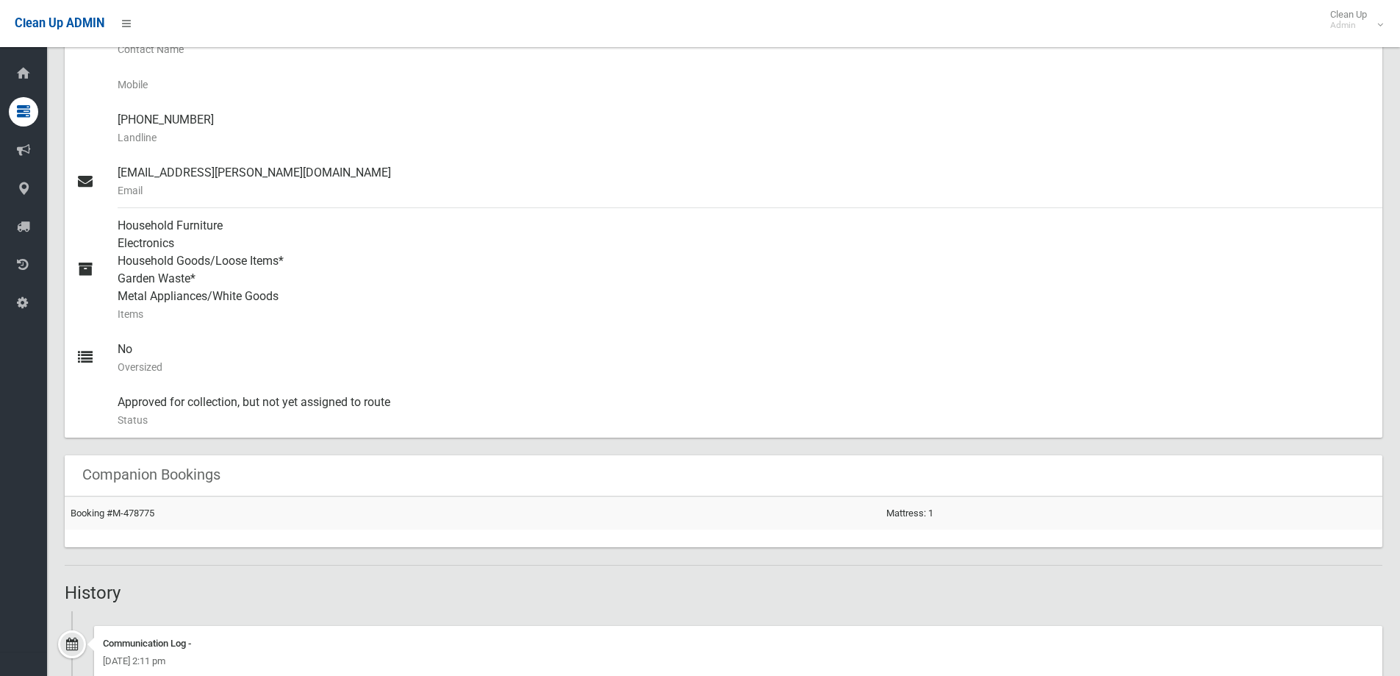
scroll to position [515, 0]
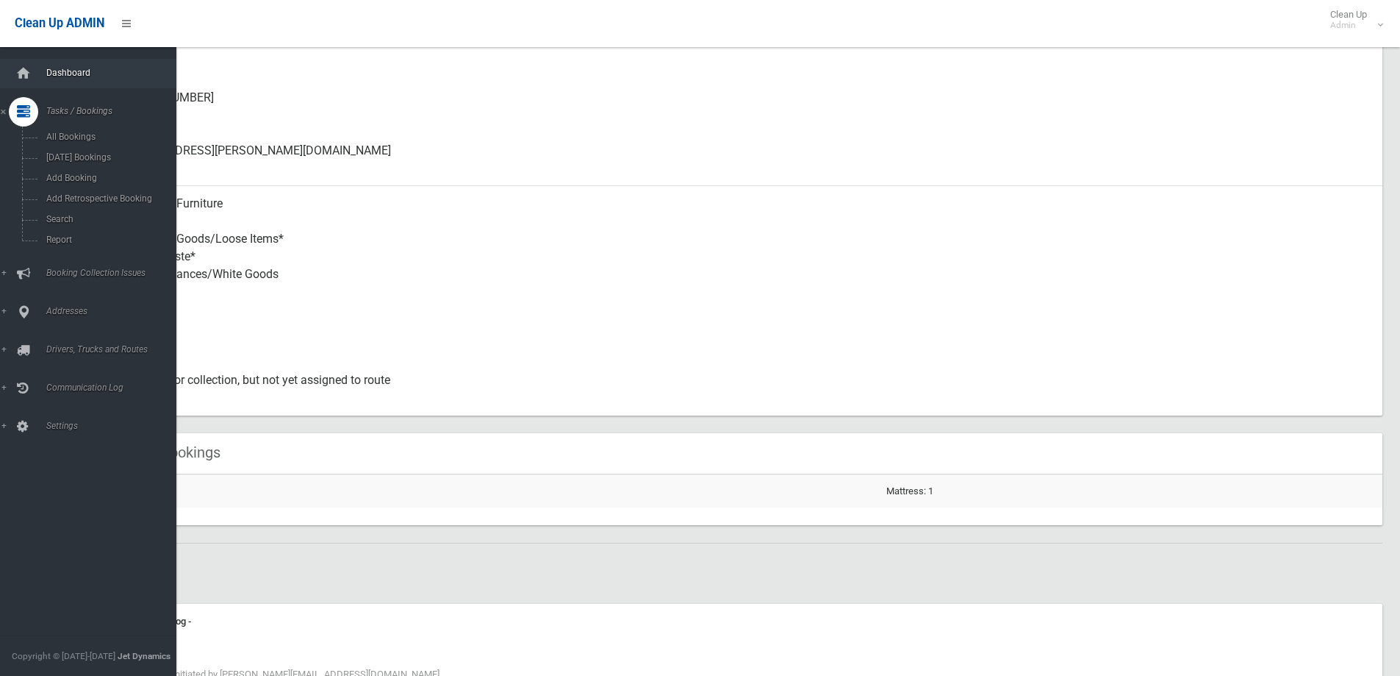
click at [60, 73] on span "Dashboard" at bounding box center [115, 73] width 146 height 10
